Goal: Transaction & Acquisition: Book appointment/travel/reservation

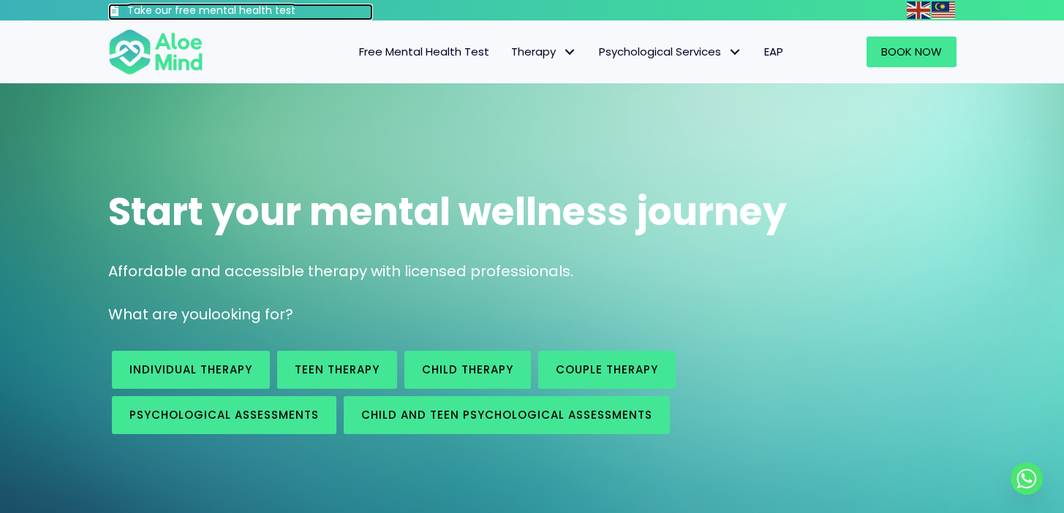
click at [212, 12] on h3 "Take our free mental health test" at bounding box center [250, 11] width 246 height 15
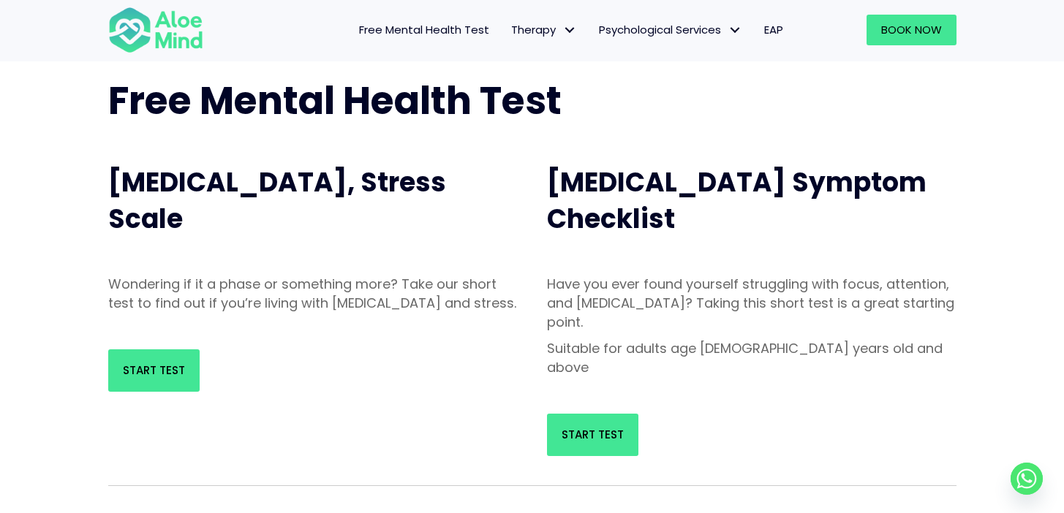
scroll to position [127, 0]
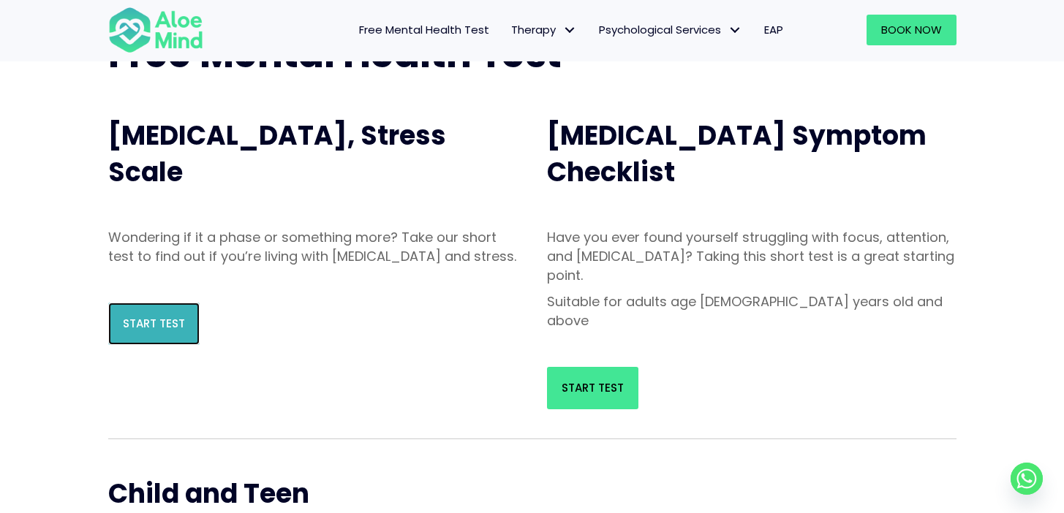
click at [155, 331] on span "Start Test" at bounding box center [154, 323] width 62 height 15
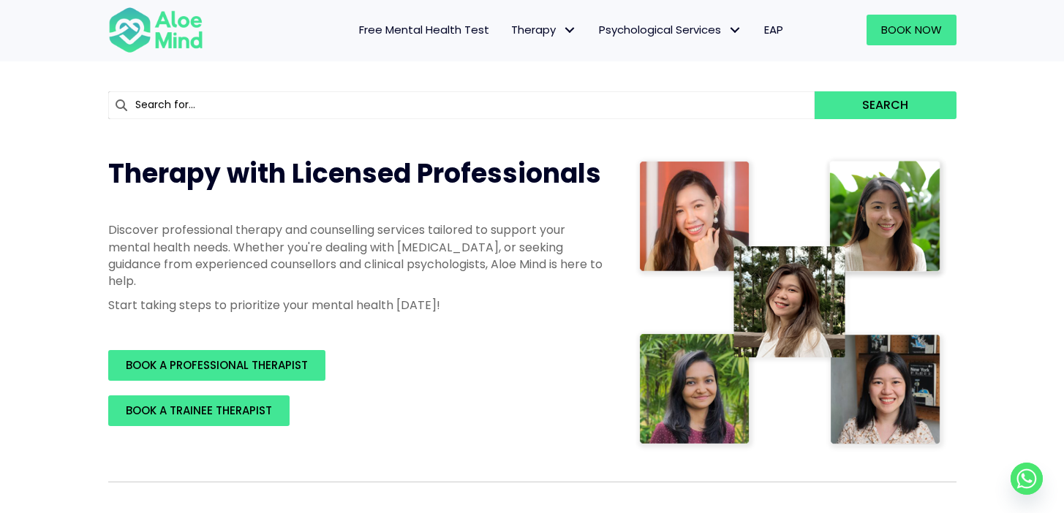
scroll to position [110, 0]
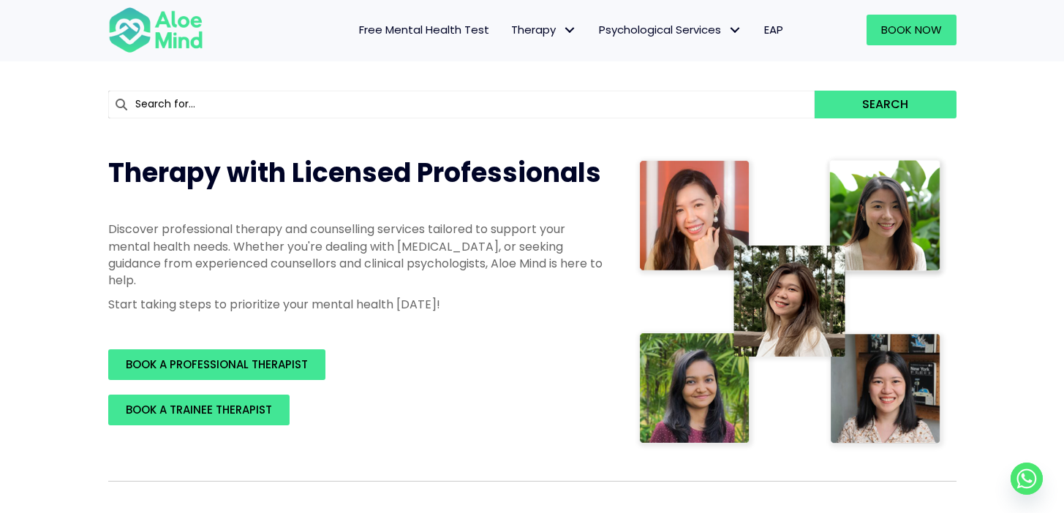
click at [693, 380] on img at bounding box center [791, 303] width 313 height 297
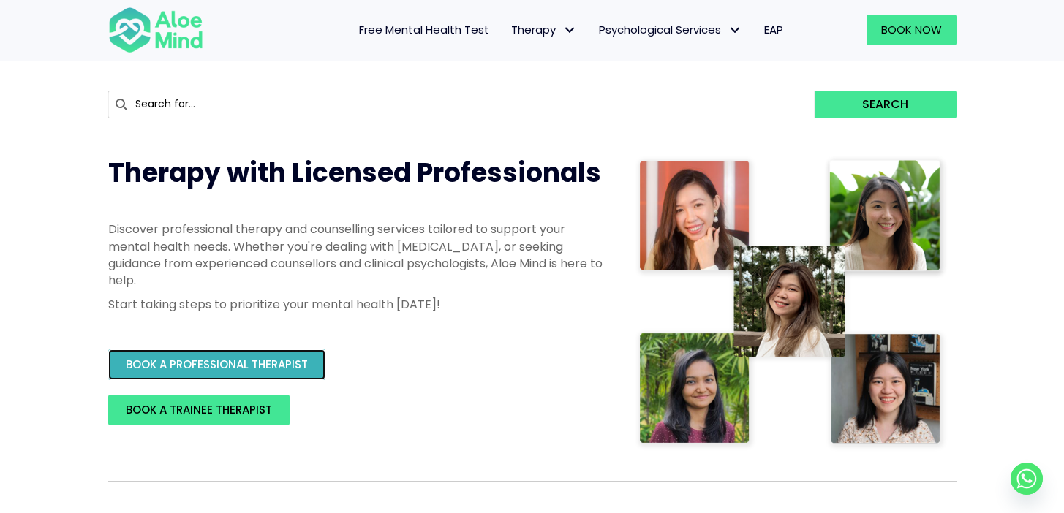
click at [303, 364] on span "BOOK A PROFESSIONAL THERAPIST" at bounding box center [217, 364] width 182 height 15
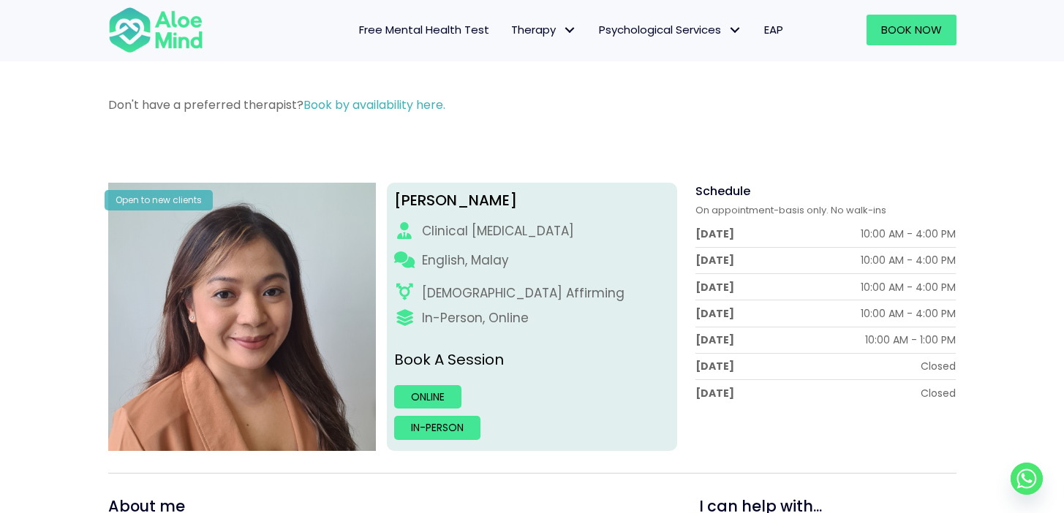
scroll to position [88, 0]
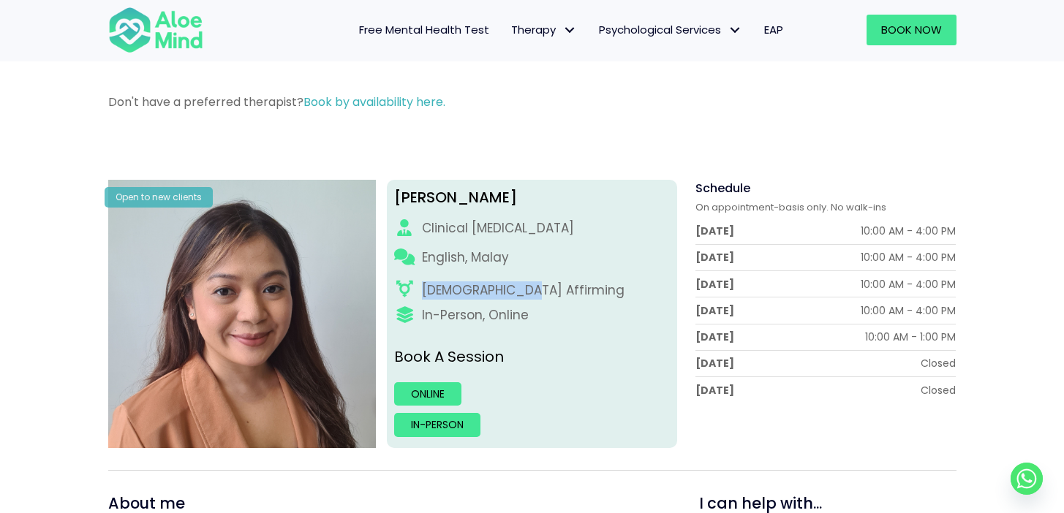
drag, startPoint x: 527, startPoint y: 290, endPoint x: 422, endPoint y: 291, distance: 104.6
click at [422, 291] on div "[DEMOGRAPHIC_DATA] Affirming" at bounding box center [532, 291] width 276 height 18
copy div "[DEMOGRAPHIC_DATA] Affirming"
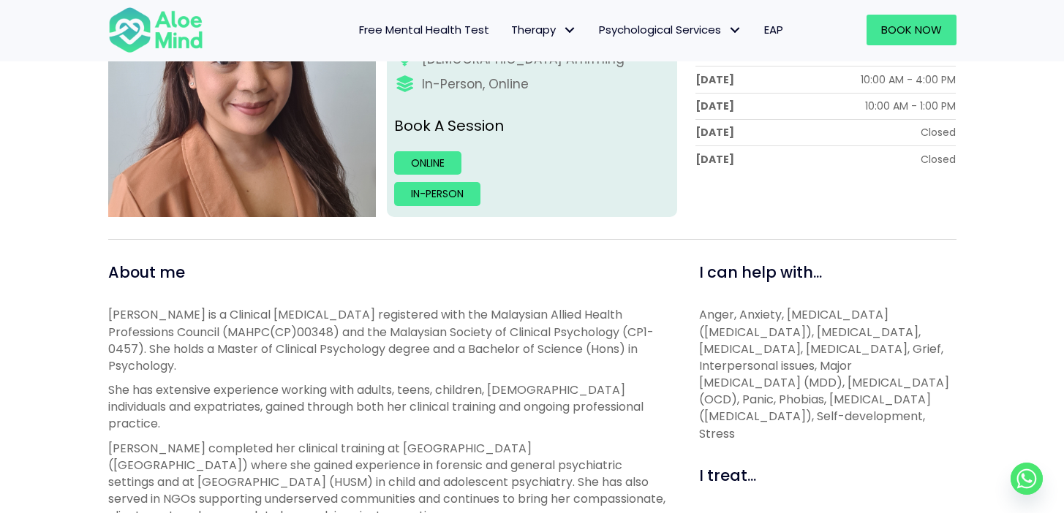
scroll to position [0, 0]
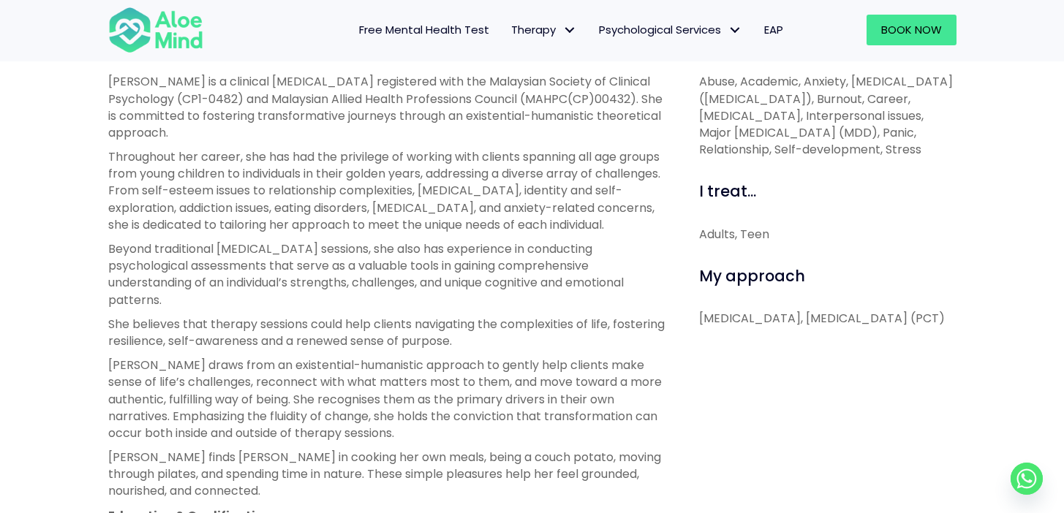
scroll to position [557, 0]
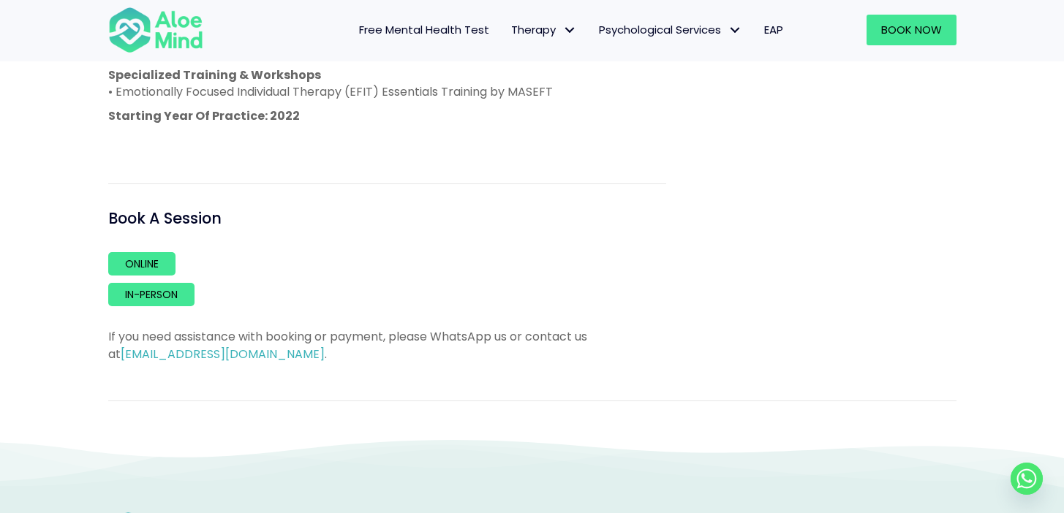
scroll to position [981, 0]
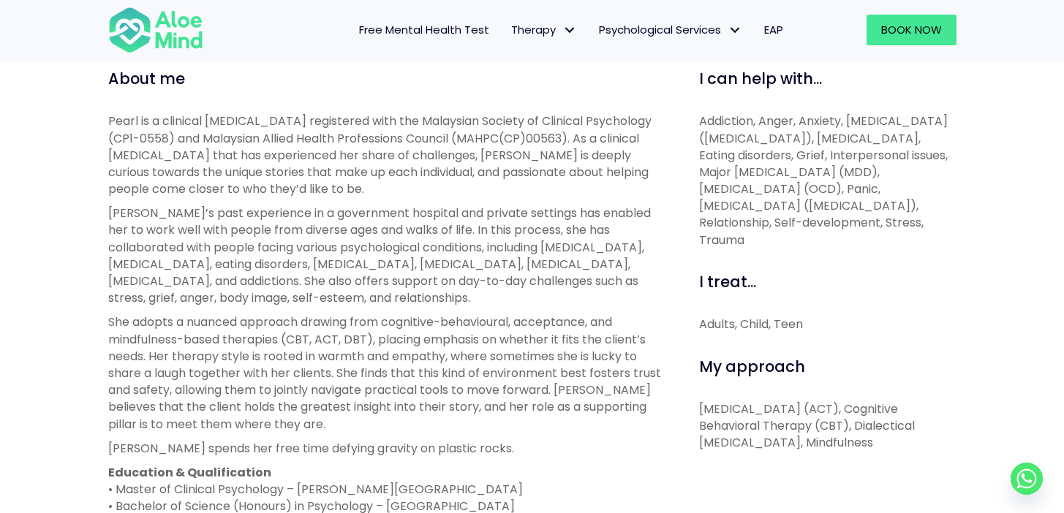
scroll to position [513, 0]
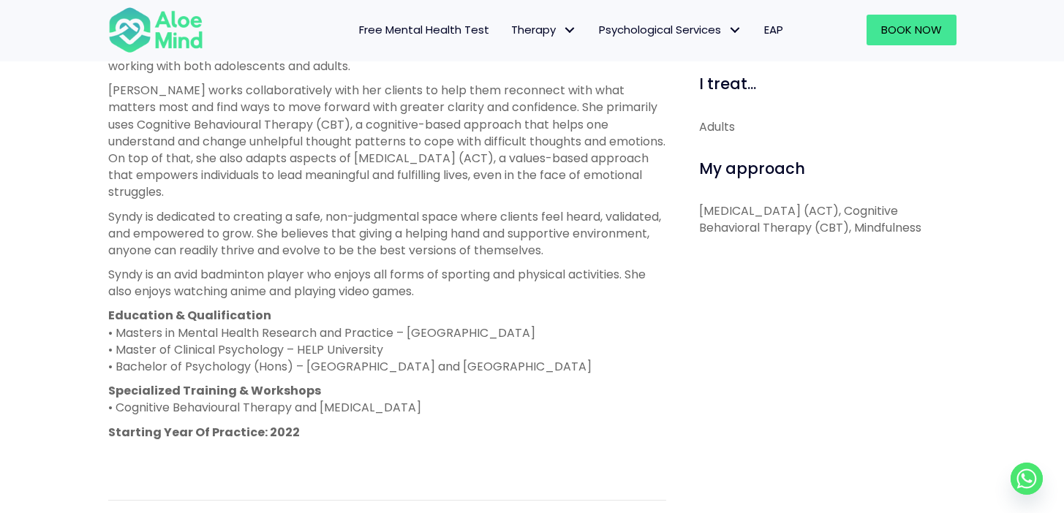
scroll to position [729, 0]
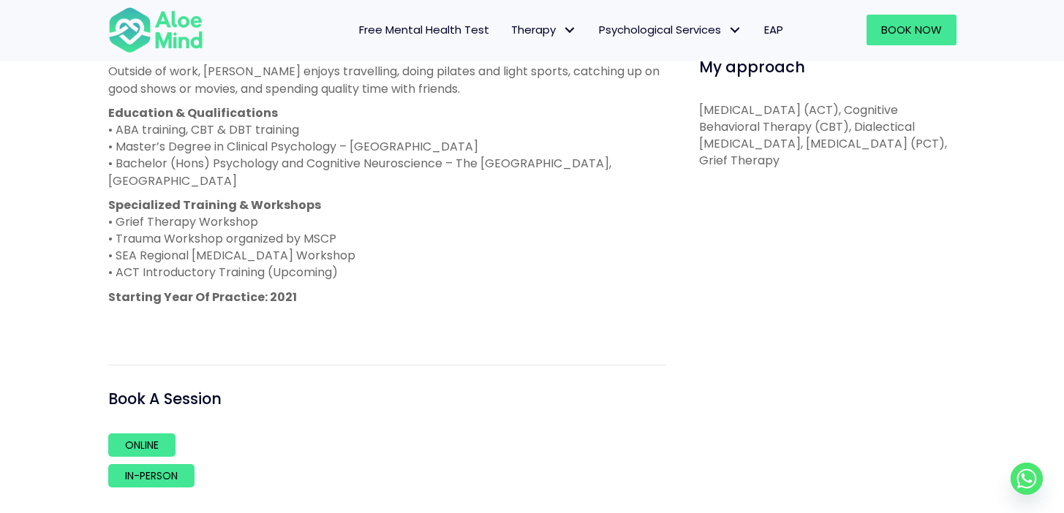
scroll to position [805, 0]
